Goal: Communication & Community: Answer question/provide support

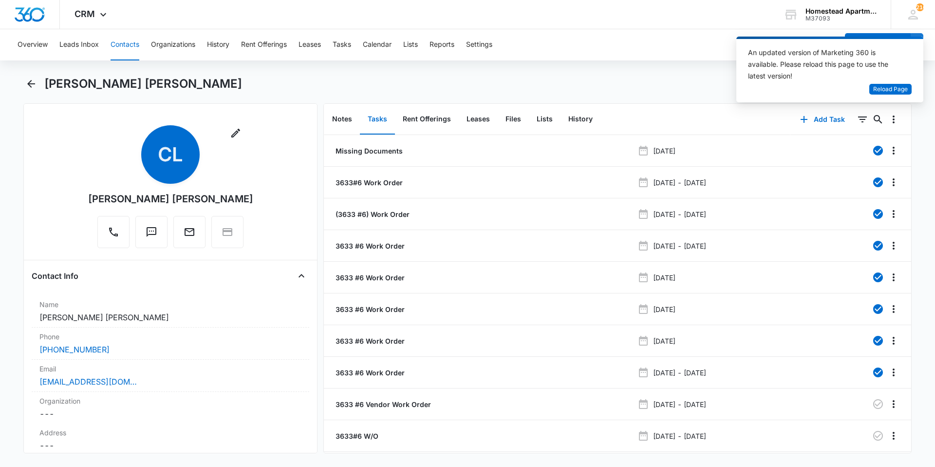
scroll to position [731, 0]
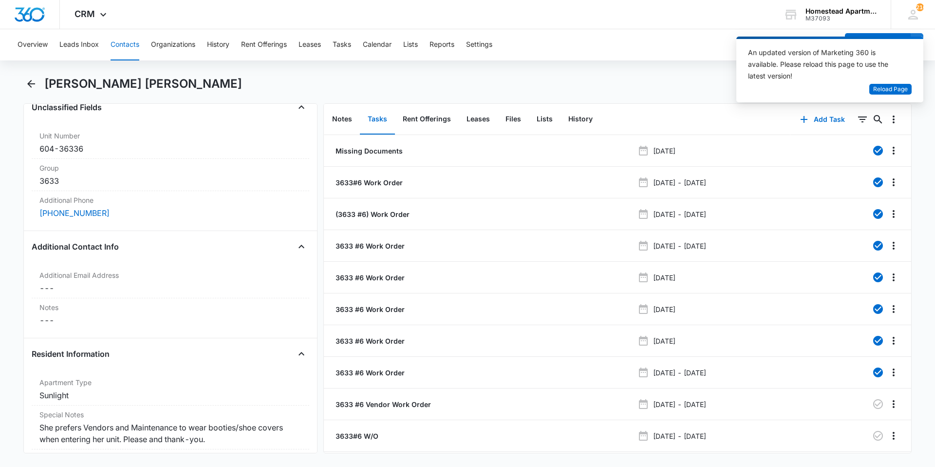
click at [127, 43] on button "Contacts" at bounding box center [125, 44] width 29 height 31
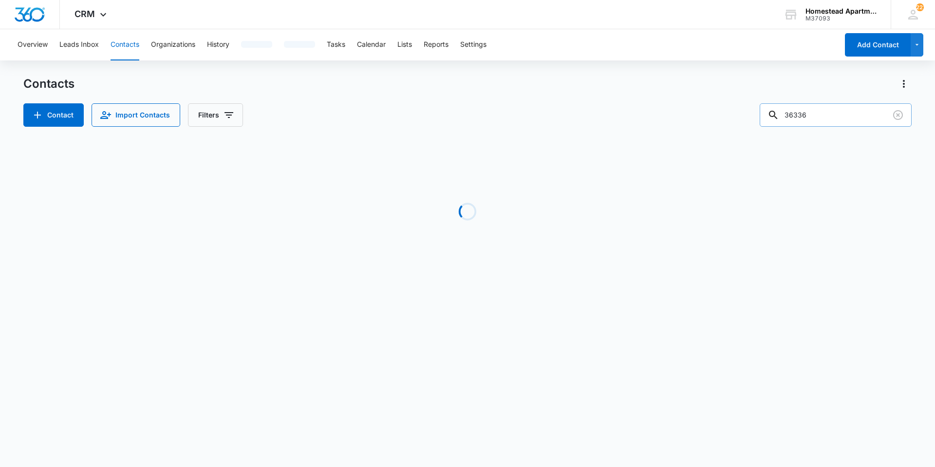
click at [830, 112] on input "36336" at bounding box center [836, 114] width 152 height 23
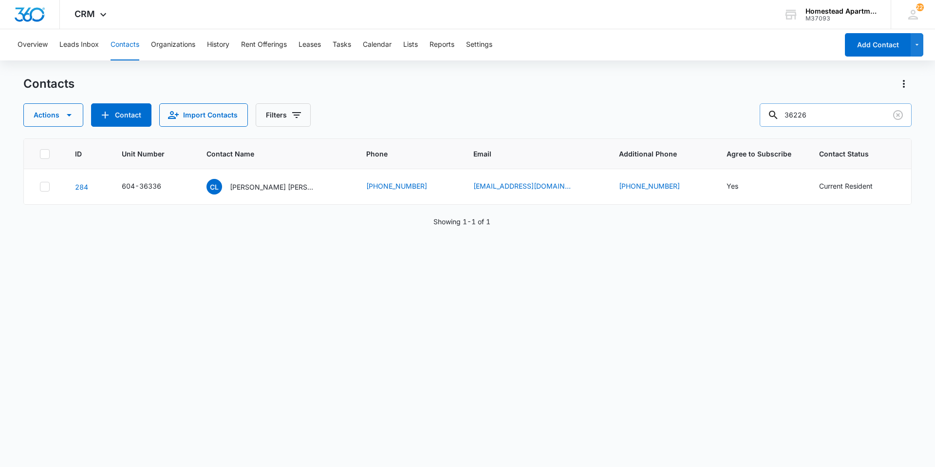
type input "36226"
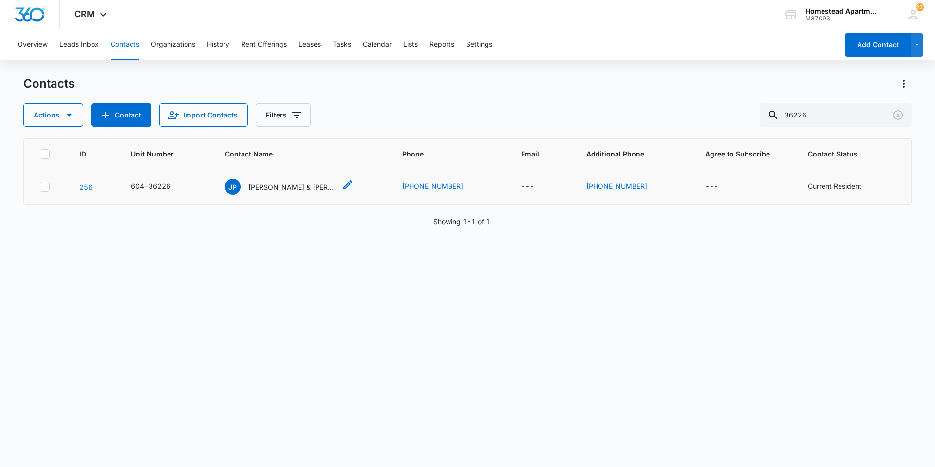
click at [264, 183] on p "Jose Perez & Jasmin Santillan" at bounding box center [292, 187] width 88 height 10
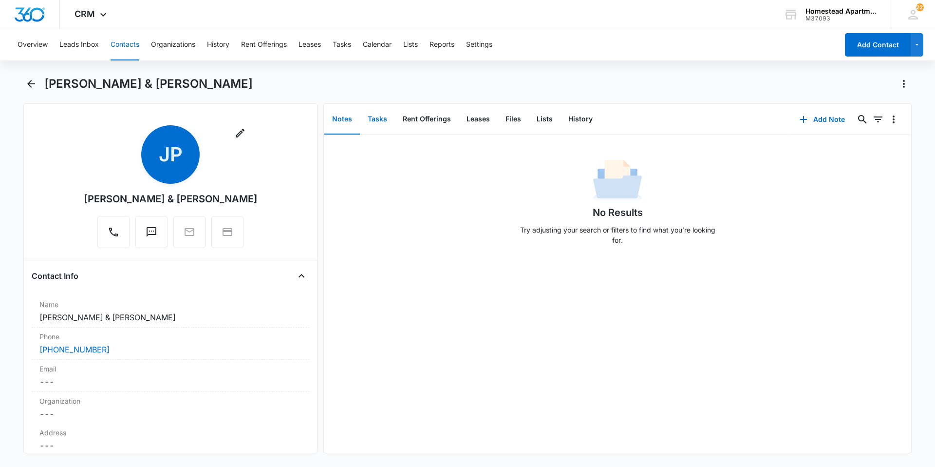
click at [379, 118] on button "Tasks" at bounding box center [377, 119] width 35 height 30
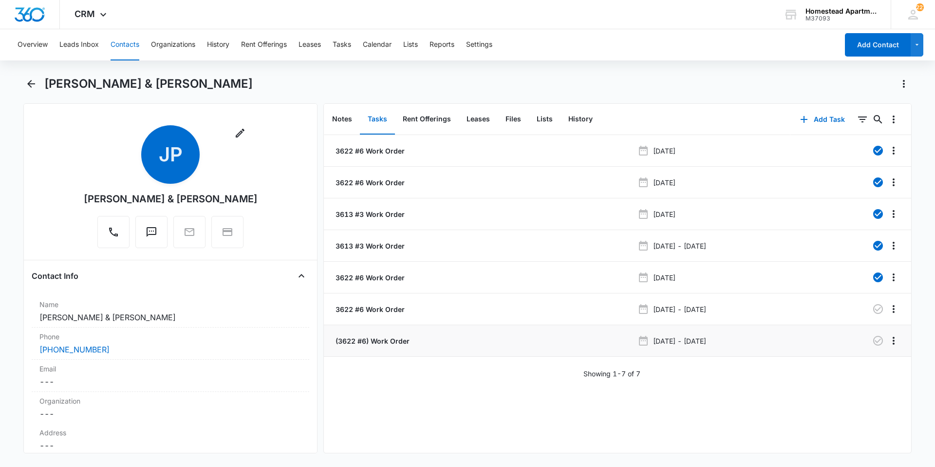
click at [686, 343] on p "Oct 10, 2025 - Oct 13, 2025" at bounding box center [679, 341] width 53 height 10
click at [395, 339] on p "(3622 #6) Work Order" at bounding box center [372, 341] width 76 height 10
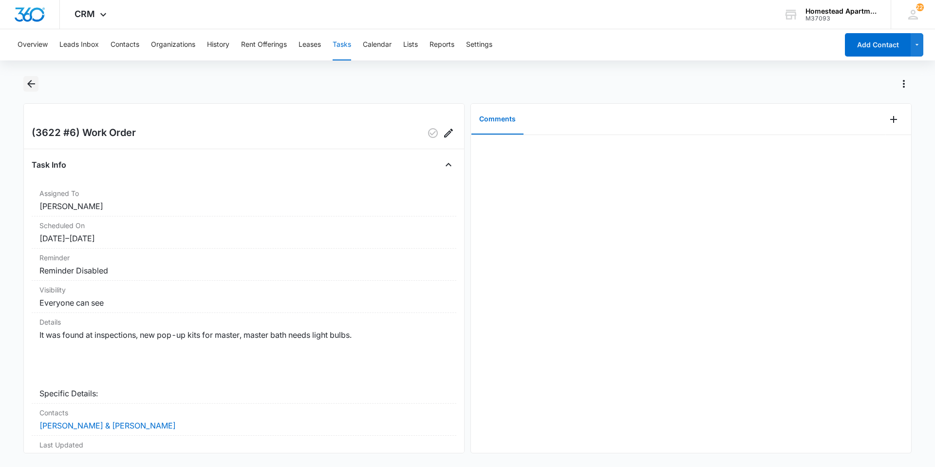
click at [27, 81] on icon "Back" at bounding box center [31, 84] width 12 height 12
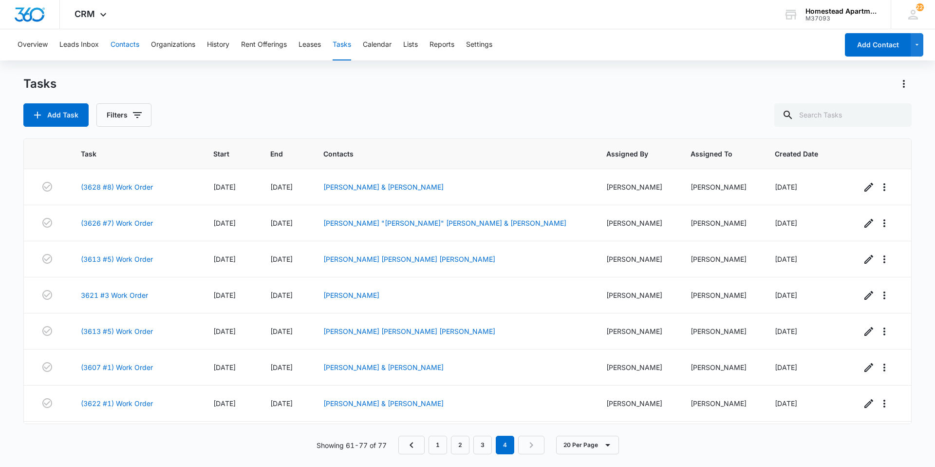
click at [125, 38] on button "Contacts" at bounding box center [125, 44] width 29 height 31
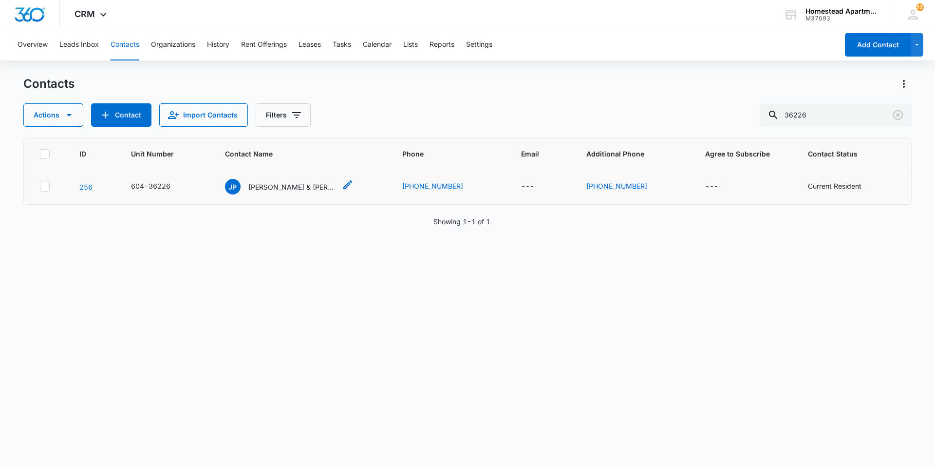
click at [314, 183] on p "Jose Perez & Jasmin Santillan" at bounding box center [292, 187] width 88 height 10
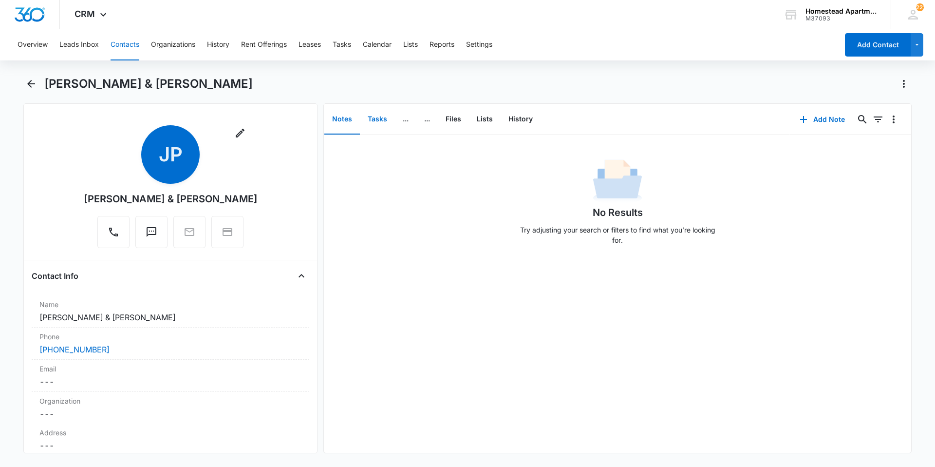
click at [386, 112] on button "Tasks" at bounding box center [377, 119] width 35 height 30
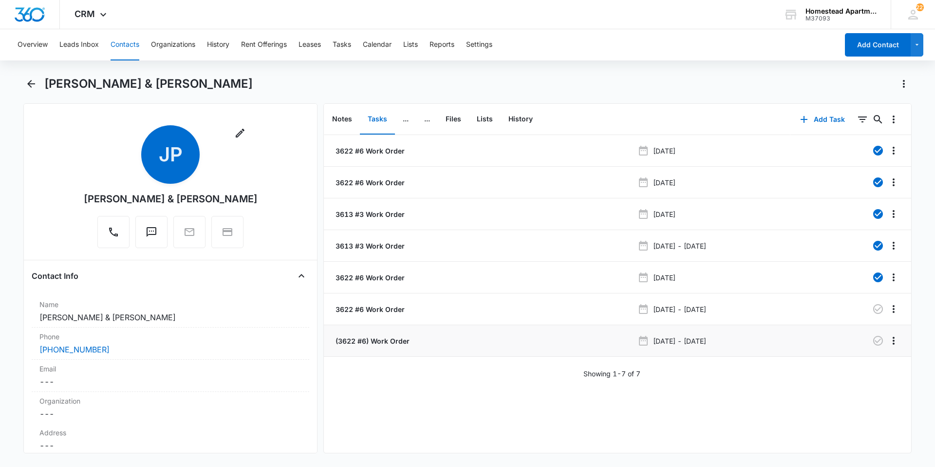
click at [365, 341] on p "(3622 #6) Work Order" at bounding box center [372, 341] width 76 height 10
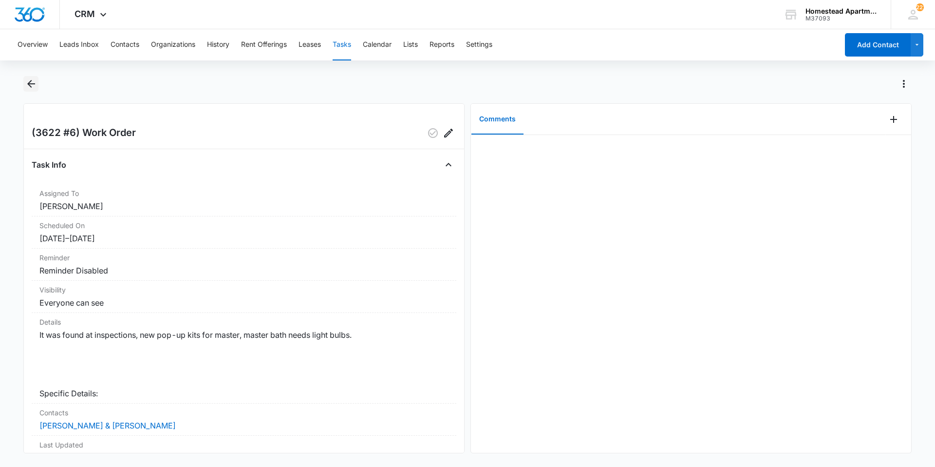
click at [34, 86] on icon "Back" at bounding box center [31, 84] width 12 height 12
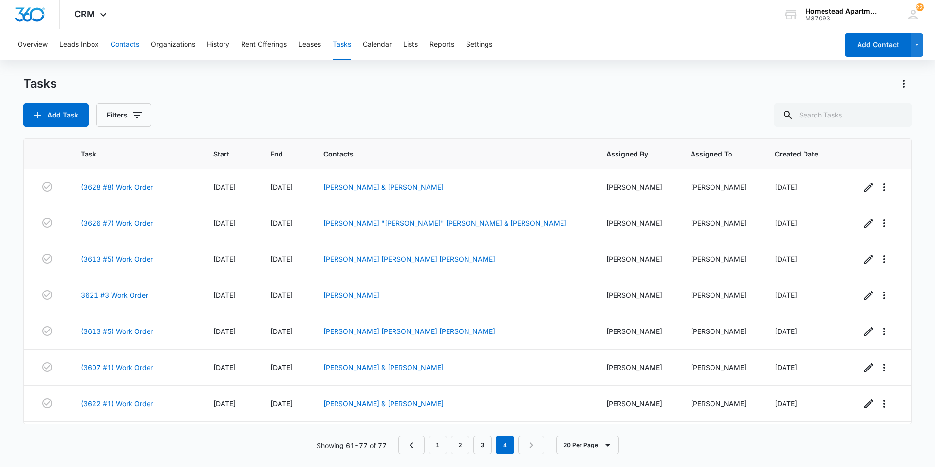
click at [120, 46] on button "Contacts" at bounding box center [125, 44] width 29 height 31
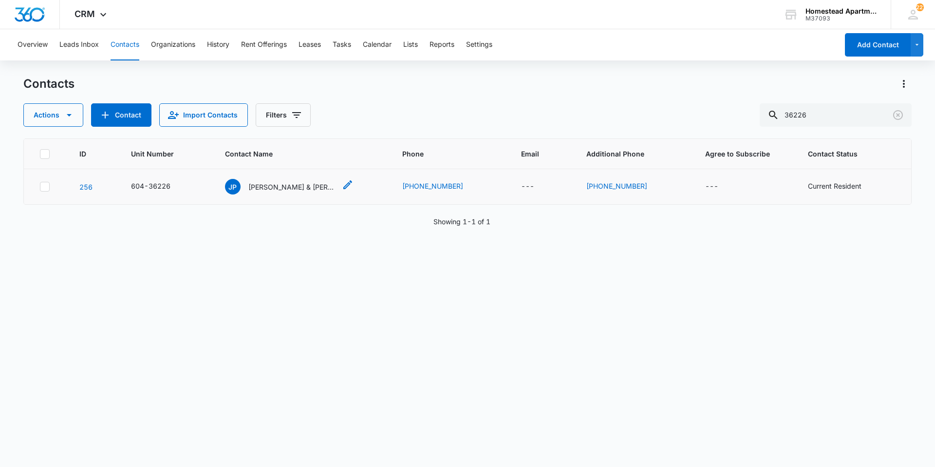
click at [278, 186] on p "Jose Perez & Jasmin Santillan" at bounding box center [292, 187] width 88 height 10
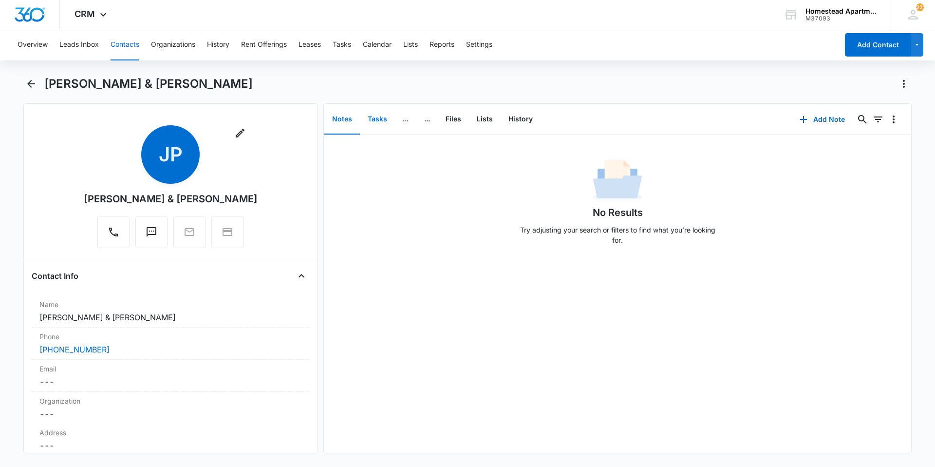
click at [376, 114] on button "Tasks" at bounding box center [377, 119] width 35 height 30
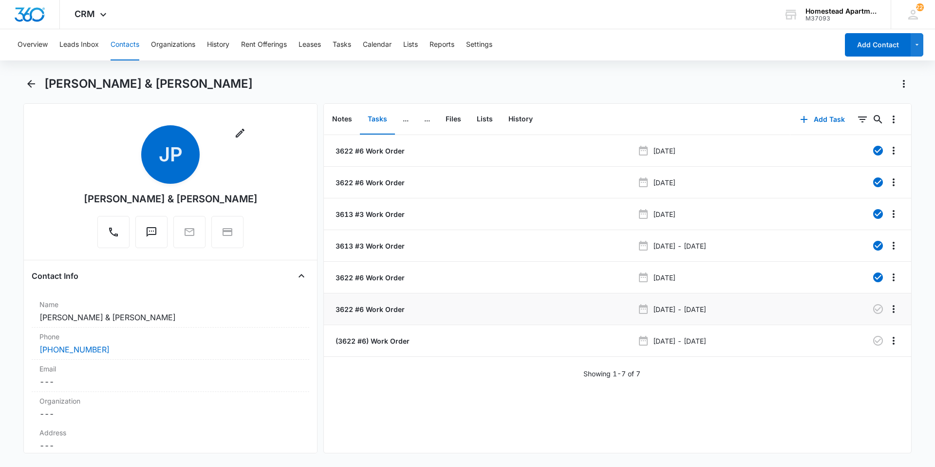
click at [379, 306] on p "3622 #6 Work Order" at bounding box center [369, 309] width 71 height 10
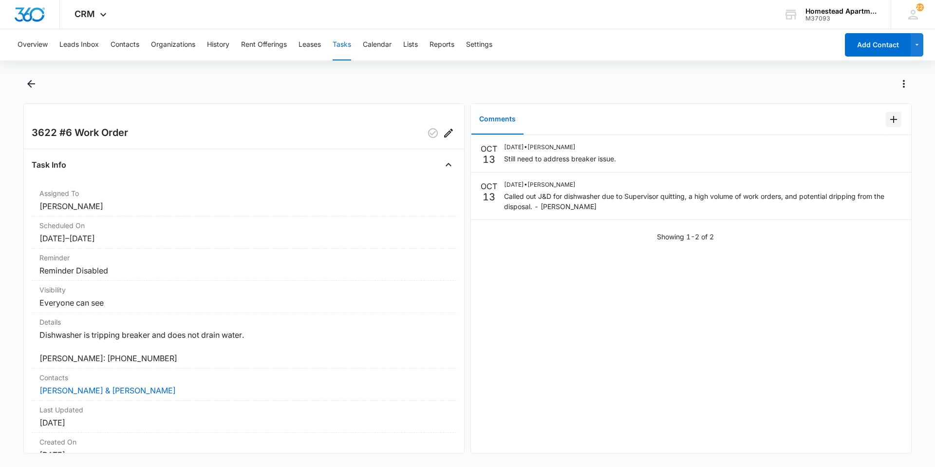
click at [890, 119] on icon "Add Comment" at bounding box center [893, 119] width 7 height 7
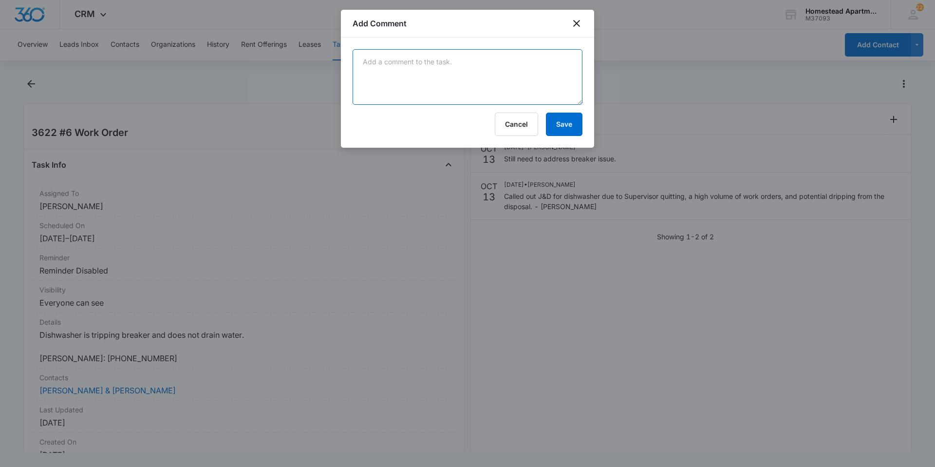
click at [414, 80] on textarea at bounding box center [468, 77] width 230 height 56
type textarea "N"
type textarea "Kathy is ordering a new dishwasher, J&D did come out today and looked at it and…"
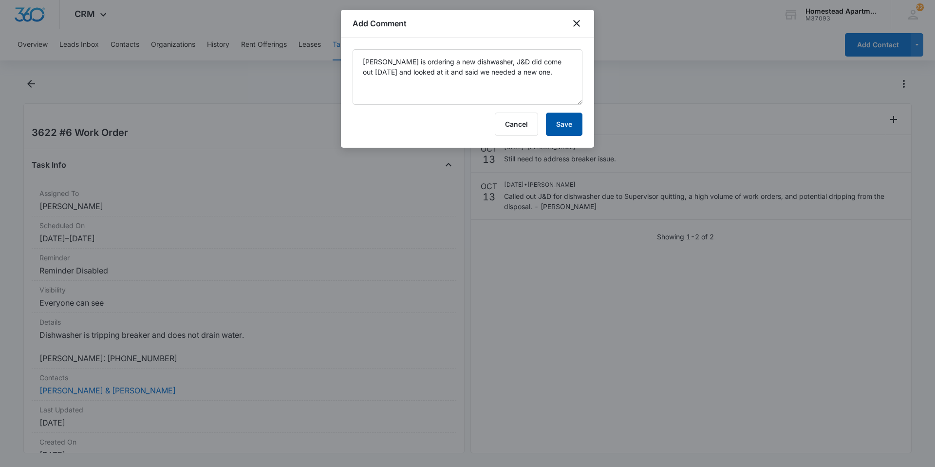
click at [561, 117] on button "Save" at bounding box center [564, 124] width 37 height 23
